Goal: Task Accomplishment & Management: Use online tool/utility

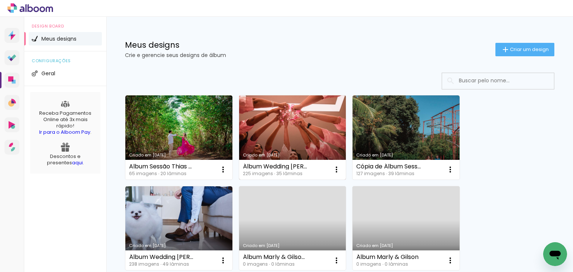
click at [288, 119] on link "Criado em 17/09/25" at bounding box center [292, 137] width 107 height 84
